Goal: Book appointment/travel/reservation

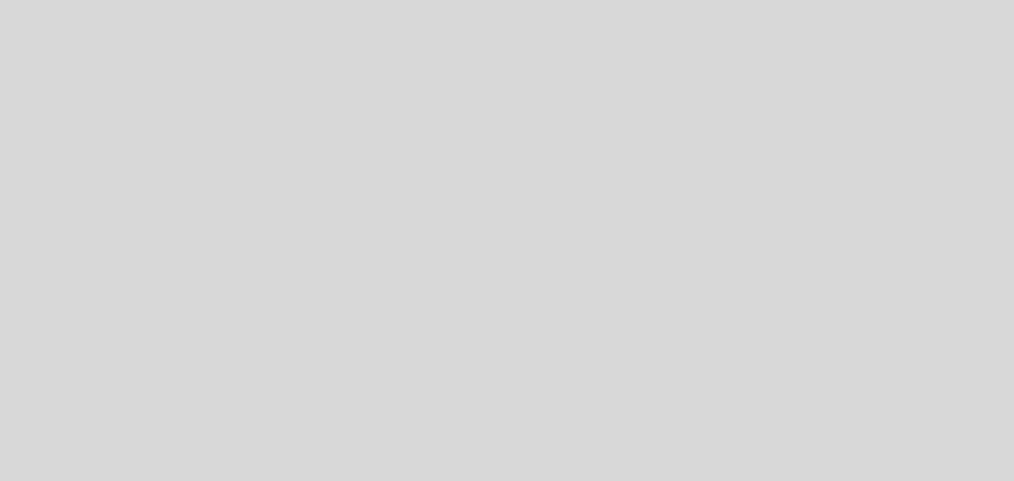
select select "es"
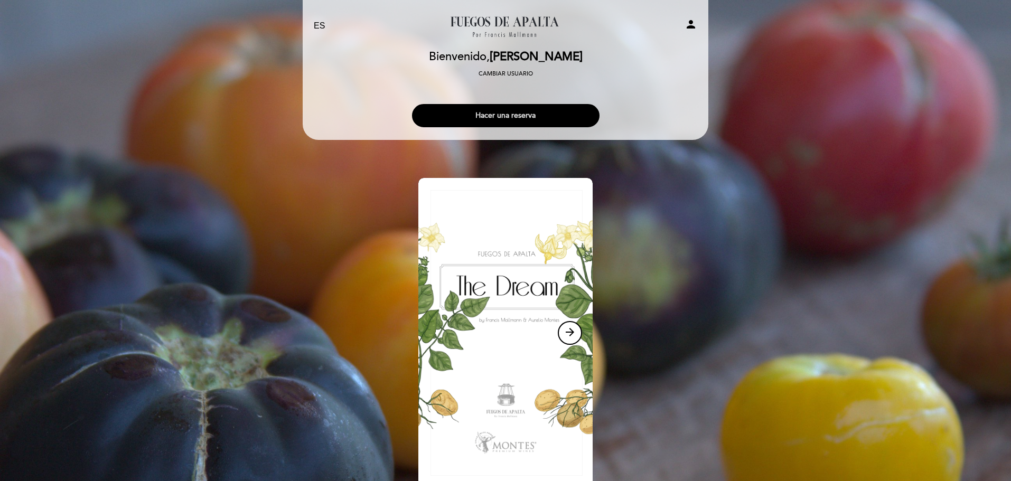
click at [533, 108] on button "Hacer una reserva" at bounding box center [505, 115] width 187 height 23
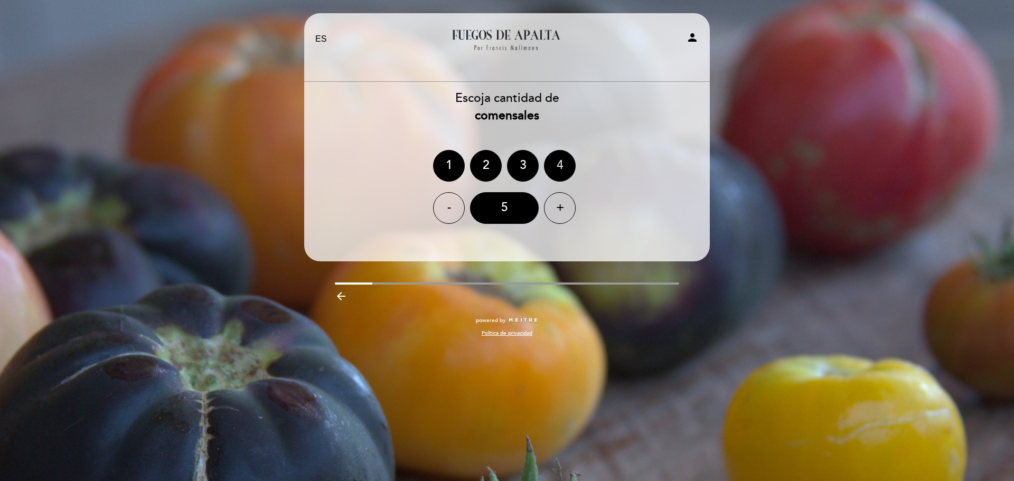
click at [565, 175] on div "4" at bounding box center [560, 166] width 32 height 32
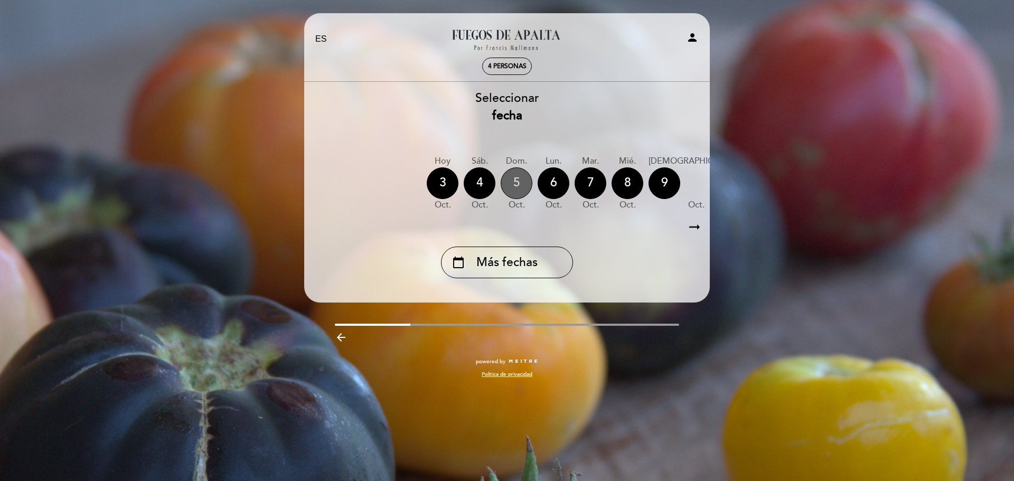
click at [515, 189] on div "5" at bounding box center [517, 183] width 32 height 32
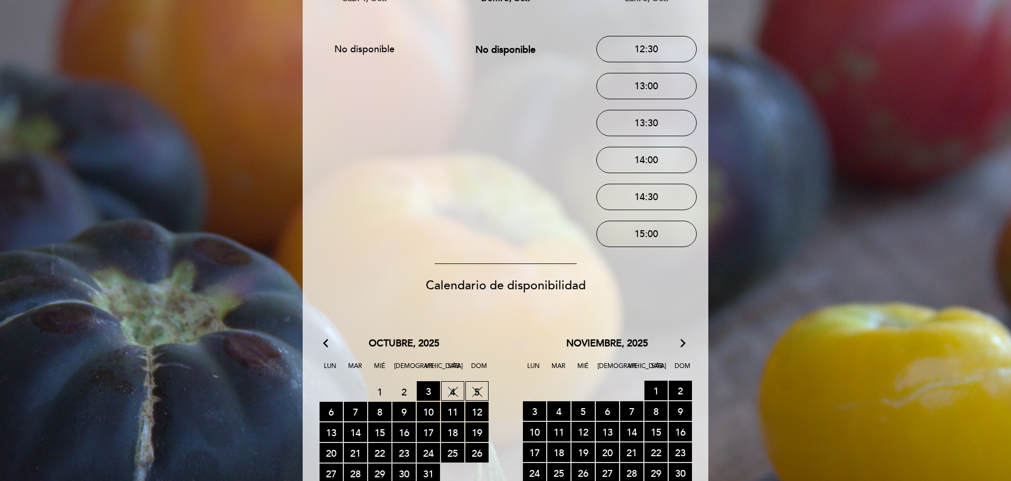
scroll to position [211, 0]
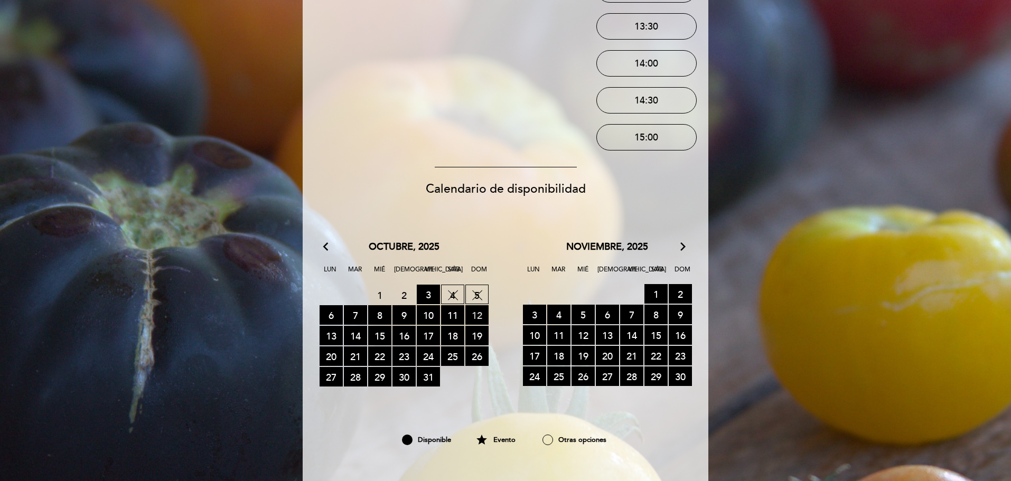
click at [479, 315] on span "12 RESERVAS DISPONIBLES" at bounding box center [476, 315] width 23 height 20
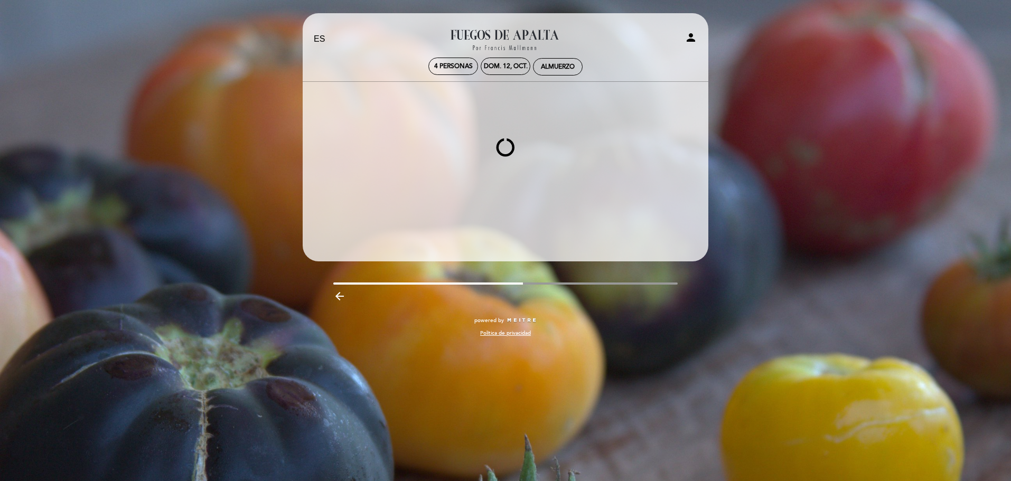
scroll to position [0, 0]
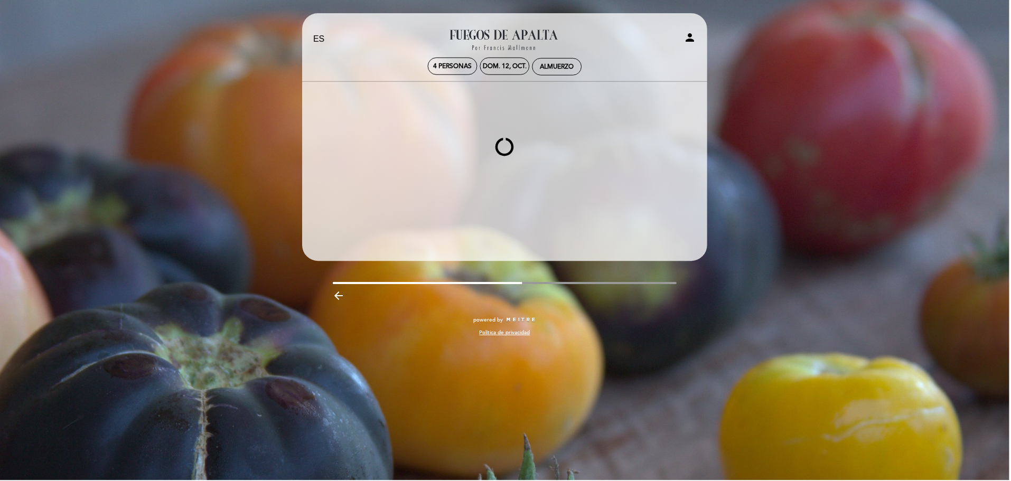
click at [694, 33] on icon "person" at bounding box center [690, 37] width 13 height 13
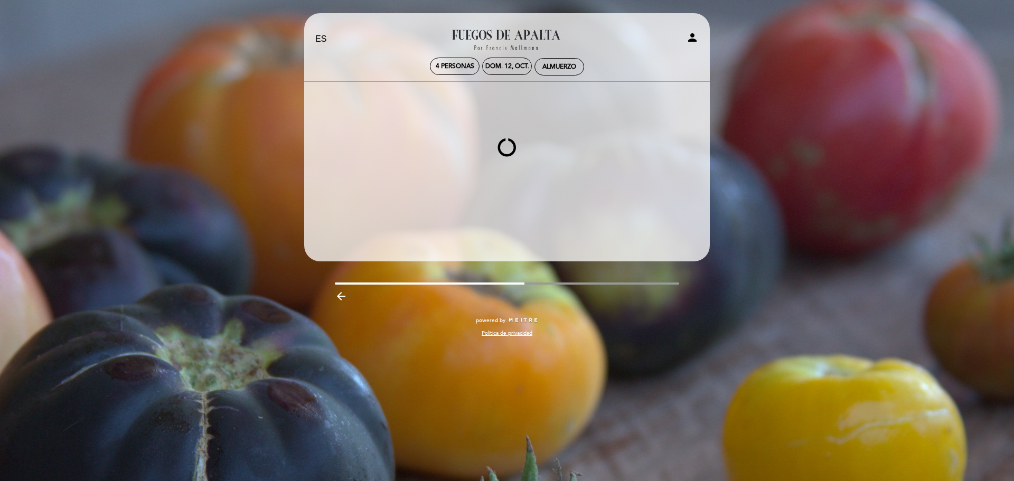
select select "es"
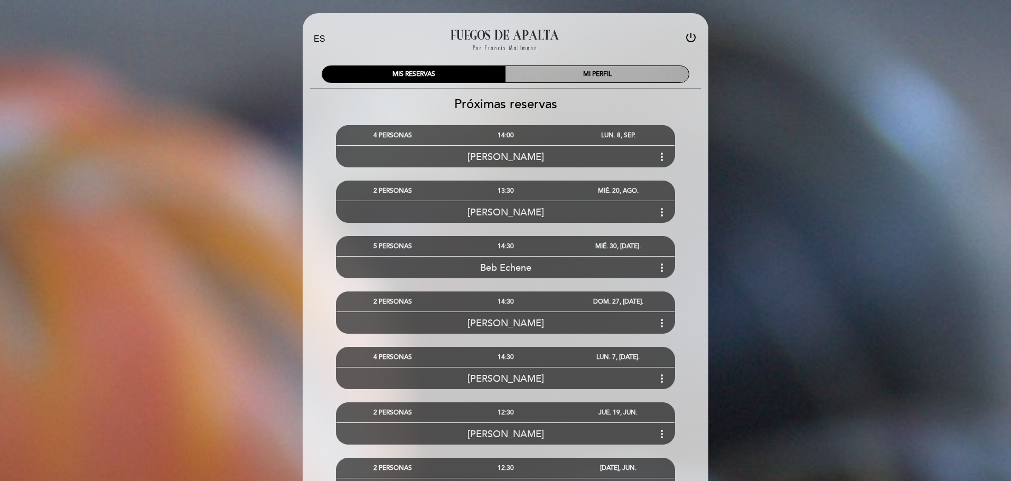
click at [624, 71] on div "MI PERFIL" at bounding box center [596, 74] width 183 height 16
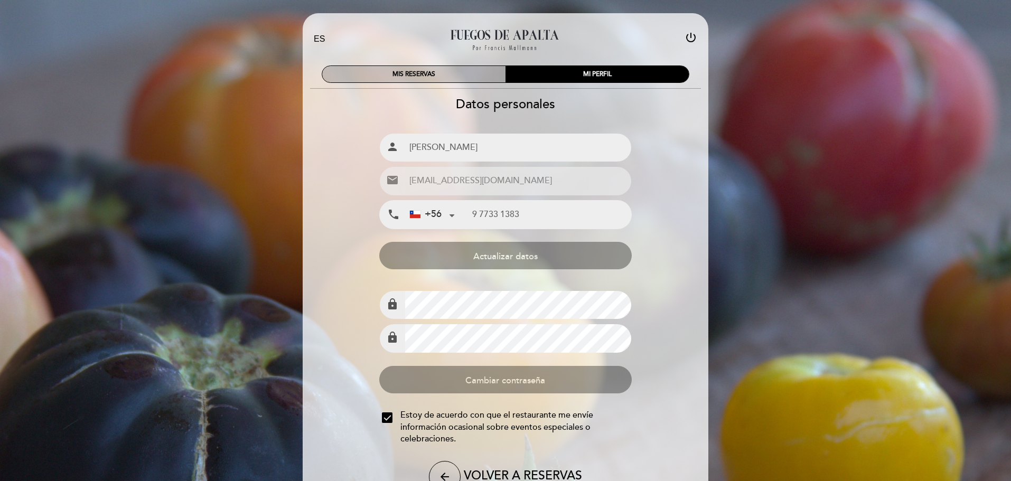
click at [416, 72] on div "MIS RESERVAS" at bounding box center [413, 74] width 183 height 16
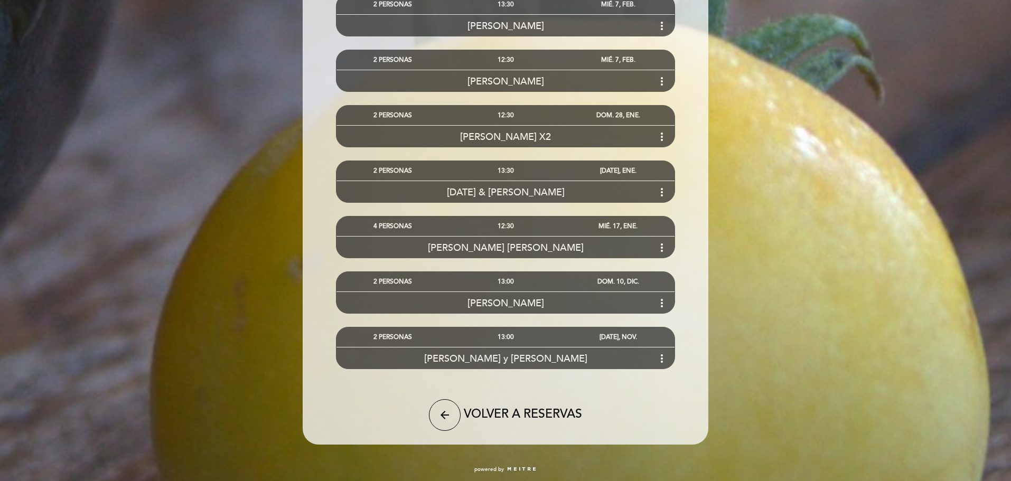
scroll to position [1686, 0]
